Goal: Information Seeking & Learning: Find specific fact

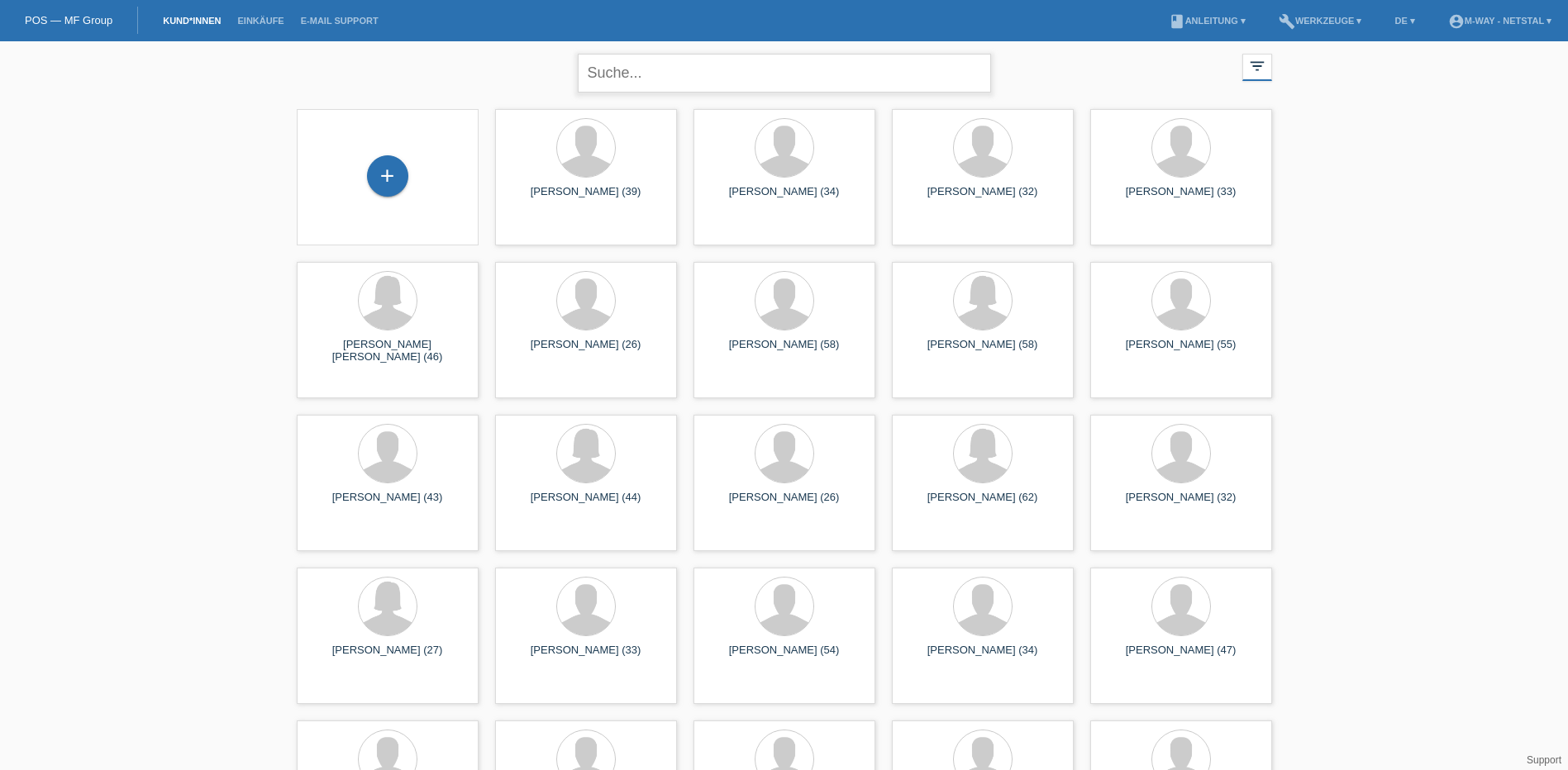
click at [617, 83] on input "text" at bounding box center [784, 73] width 413 height 38
type input "v"
type input "kadir"
click at [1124, 66] on div "kadir close filter_list view_module Alle Kund*innen anzeigen star Markierte [PE…" at bounding box center [784, 71] width 991 height 60
click at [729, 86] on input "kadir" at bounding box center [784, 73] width 413 height 38
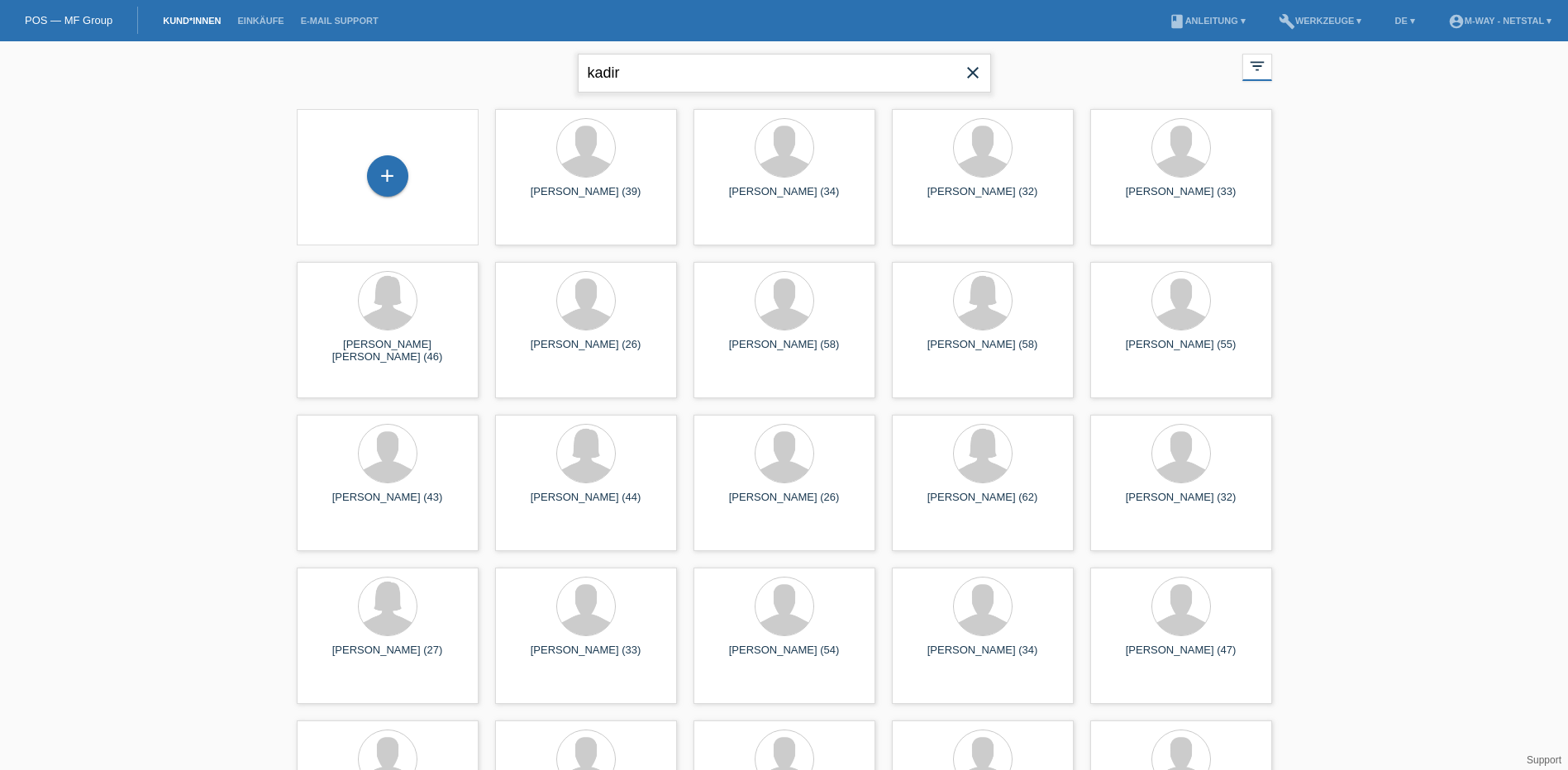
click at [666, 75] on input "kadir" at bounding box center [784, 73] width 413 height 38
